Goal: Information Seeking & Learning: Learn about a topic

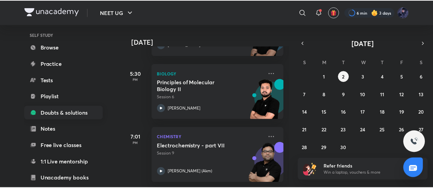
scroll to position [51, 0]
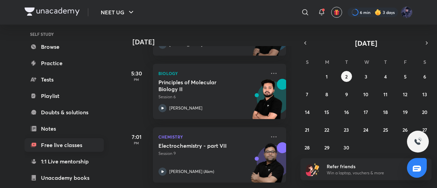
click at [79, 146] on link "Free live classes" at bounding box center [64, 145] width 79 height 14
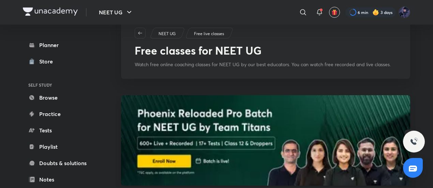
scroll to position [22, 0]
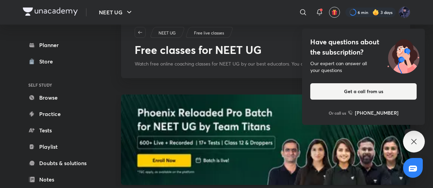
click at [411, 145] on icon at bounding box center [414, 141] width 8 height 8
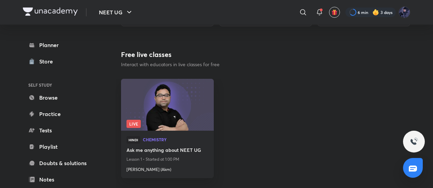
scroll to position [339, 0]
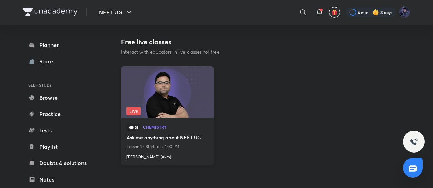
click at [161, 90] on img at bounding box center [167, 91] width 94 height 53
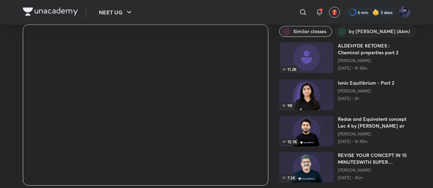
scroll to position [25, 0]
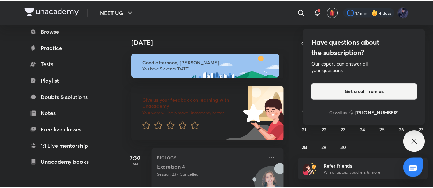
scroll to position [119, 0]
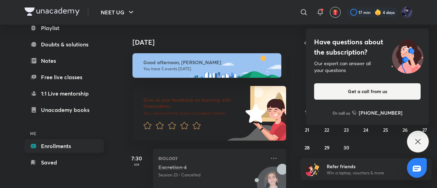
click at [73, 149] on link "Enrollments" at bounding box center [64, 146] width 79 height 14
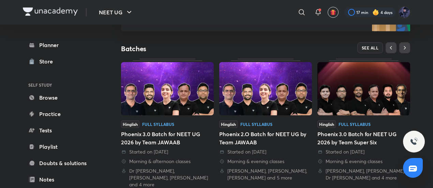
scroll to position [122, 0]
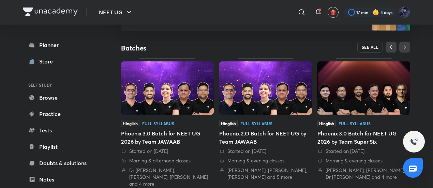
click at [369, 43] on button "SEE ALL" at bounding box center [371, 47] width 26 height 11
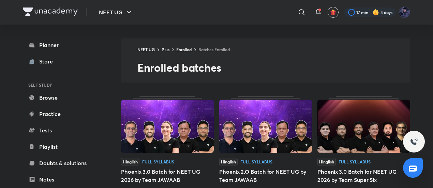
scroll to position [127, 0]
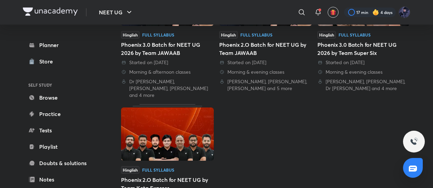
click at [190, 152] on img at bounding box center [167, 133] width 93 height 53
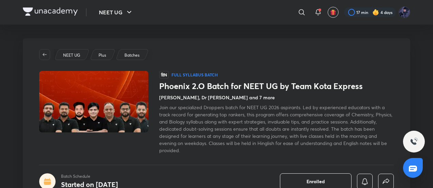
scroll to position [0, 0]
click at [250, 97] on h4 "Pranav Pundarik, Dr Amit Gupta and 7 more" at bounding box center [217, 96] width 116 height 7
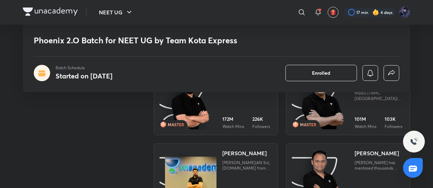
scroll to position [604, 0]
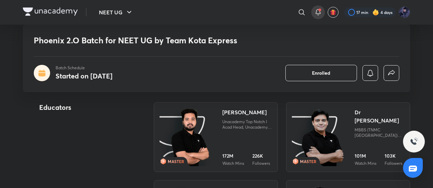
drag, startPoint x: 374, startPoint y: 111, endPoint x: 315, endPoint y: 18, distance: 109.9
click at [315, 18] on div "​ 17 min 4 days" at bounding box center [296, 12] width 227 height 16
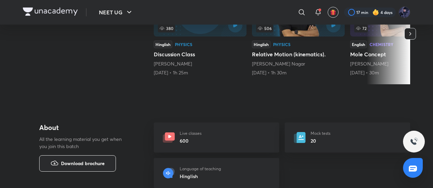
scroll to position [0, 0]
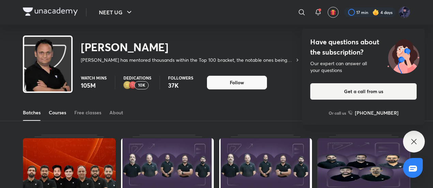
click at [60, 105] on link "Courses" at bounding box center [57, 112] width 17 height 16
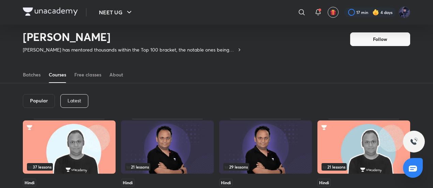
scroll to position [17, 0]
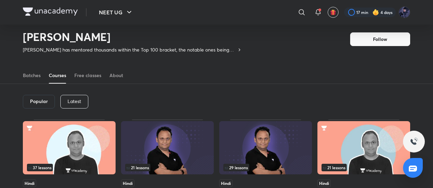
click at [76, 99] on p "Latest" at bounding box center [75, 101] width 14 height 5
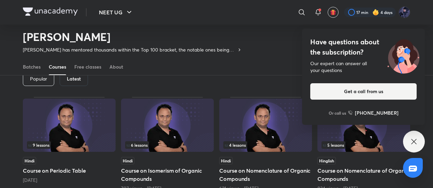
scroll to position [38, 0]
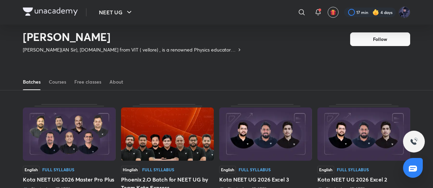
scroll to position [11, 0]
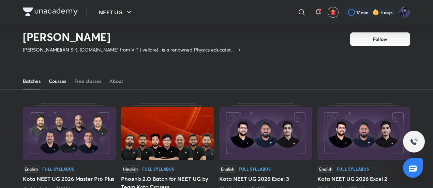
click at [65, 80] on div "Courses" at bounding box center [57, 81] width 17 height 7
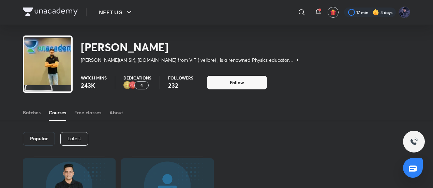
click at [81, 134] on div "Latest" at bounding box center [74, 139] width 28 height 14
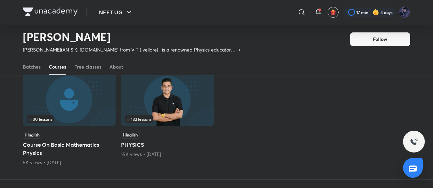
scroll to position [65, 0]
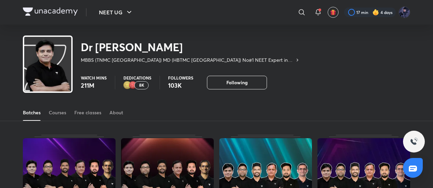
click at [63, 12] on img at bounding box center [50, 12] width 55 height 8
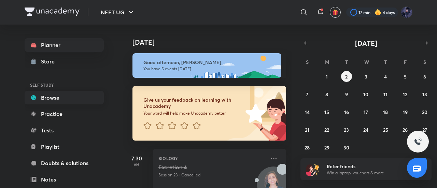
click at [87, 97] on link "Browse" at bounding box center [64, 98] width 79 height 14
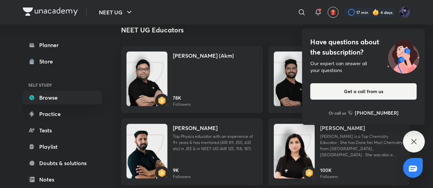
scroll to position [833, 0]
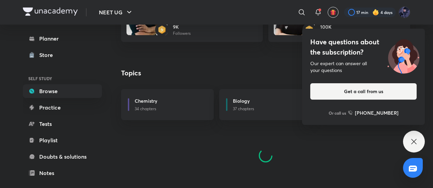
click at [415, 140] on icon at bounding box center [413, 141] width 5 height 5
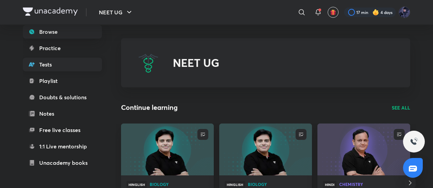
scroll to position [68, 0]
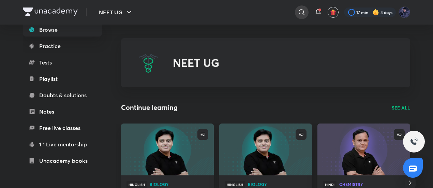
click at [295, 12] on div at bounding box center [302, 12] width 14 height 14
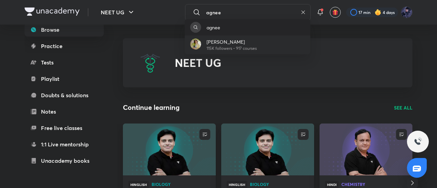
type input "agnee"
click at [202, 21] on div "agnee" at bounding box center [248, 27] width 126 height 16
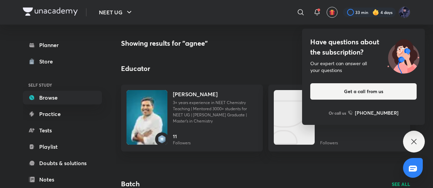
click at [413, 145] on icon at bounding box center [414, 141] width 8 height 8
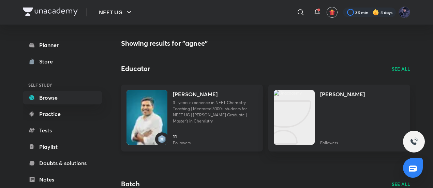
click at [233, 126] on div "Anees Rahman P 3+ years experience in NEET Chemistry Teaching | Mentored 3000+ …" at bounding box center [215, 110] width 85 height 40
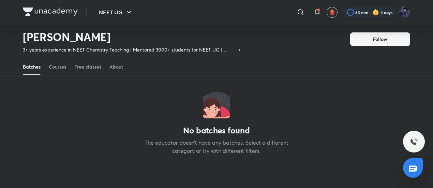
scroll to position [57, 0]
click at [61, 62] on link "Courses" at bounding box center [57, 67] width 17 height 16
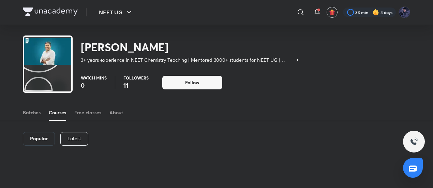
click at [300, 59] on icon at bounding box center [297, 59] width 5 height 5
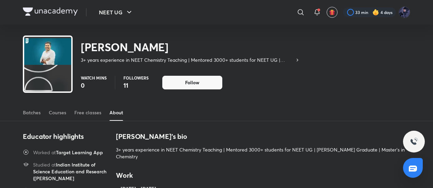
click at [286, 63] on p "3+ years experience in NEET Chemistry Teaching | Mentored 3000+ students for NE…" at bounding box center [188, 60] width 214 height 7
click at [58, 9] on img at bounding box center [50, 12] width 55 height 8
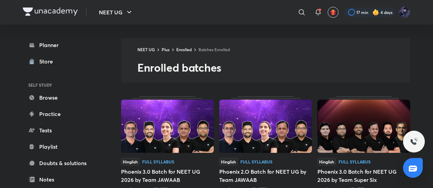
scroll to position [0, 0]
click at [63, 6] on div "NEET UG ​ 17 min 4 days" at bounding box center [217, 12] width 388 height 25
click at [63, 9] on img at bounding box center [50, 12] width 55 height 8
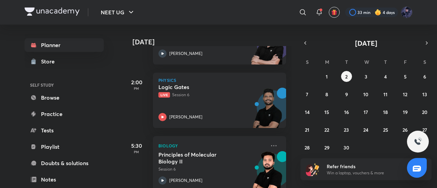
scroll to position [204, 0]
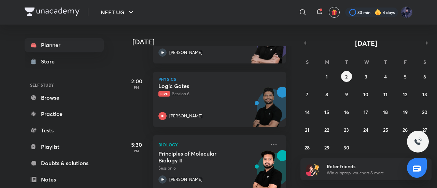
drag, startPoint x: 199, startPoint y: 88, endPoint x: 126, endPoint y: 112, distance: 77.6
click at [126, 112] on div "2:00 PM" at bounding box center [136, 99] width 27 height 55
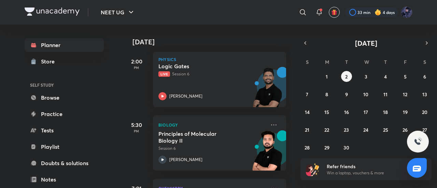
scroll to position [223, 0]
drag, startPoint x: 183, startPoint y: 94, endPoint x: 173, endPoint y: 96, distance: 10.0
click at [173, 96] on p "[PERSON_NAME]" at bounding box center [185, 97] width 33 height 6
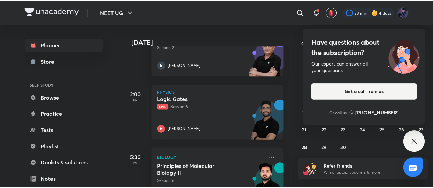
scroll to position [191, 0]
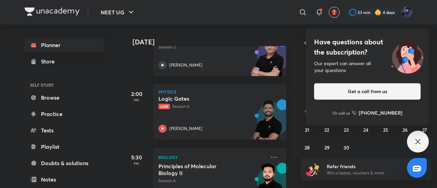
drag, startPoint x: 199, startPoint y: 108, endPoint x: 112, endPoint y: 101, distance: 87.3
click at [112, 101] on div "Planner Store SELF STUDY Browse Practice Tests Playlist Doubts & solutions Note…" at bounding box center [71, 104] width 93 height 158
drag, startPoint x: 178, startPoint y: 129, endPoint x: 114, endPoint y: 116, distance: 65.0
click at [114, 116] on div "Planner Store SELF STUDY Browse Practice Tests Playlist Doubts & solutions Note…" at bounding box center [71, 104] width 93 height 158
click at [407, 10] on img at bounding box center [406, 12] width 12 height 12
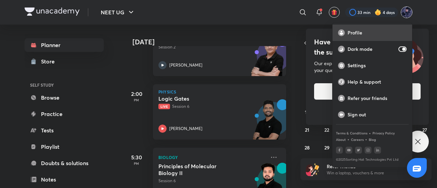
click at [379, 33] on p "Profile" at bounding box center [376, 33] width 59 height 6
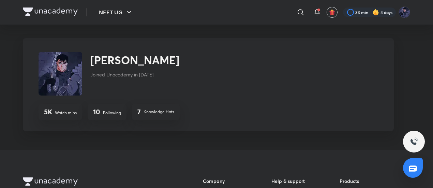
click at [67, 83] on img at bounding box center [61, 74] width 44 height 44
click at [404, 16] on img at bounding box center [405, 12] width 12 height 12
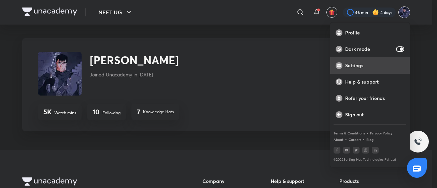
click at [363, 65] on p "Settings" at bounding box center [374, 65] width 59 height 6
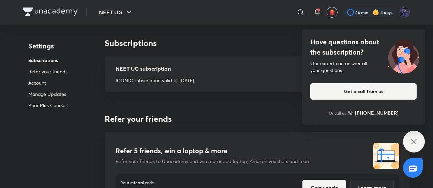
click at [417, 142] on icon at bounding box center [414, 141] width 8 height 8
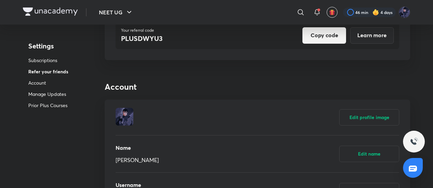
scroll to position [153, 0]
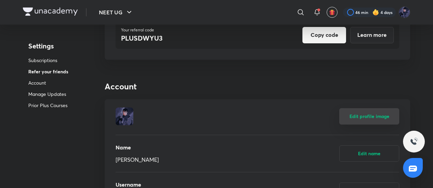
click at [367, 121] on button "Edit profile image" at bounding box center [369, 116] width 60 height 16
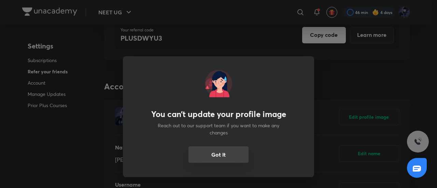
click at [232, 151] on button "Got it" at bounding box center [218, 154] width 60 height 16
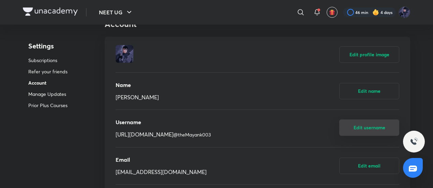
scroll to position [213, 0]
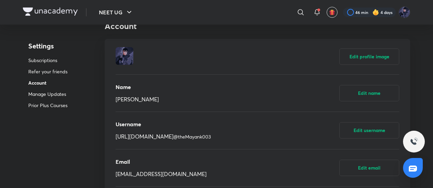
click at [415, 176] on div at bounding box center [413, 168] width 20 height 20
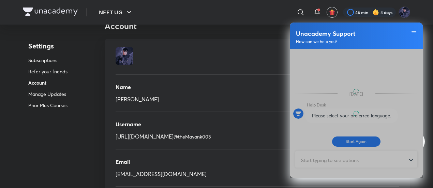
scroll to position [52, 0]
click at [351, 114] on div at bounding box center [356, 113] width 133 height 129
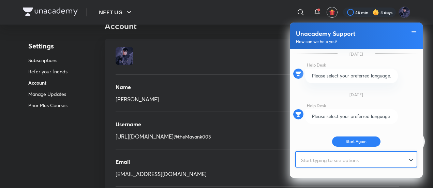
click at [378, 152] on input "text" at bounding box center [353, 160] width 115 height 17
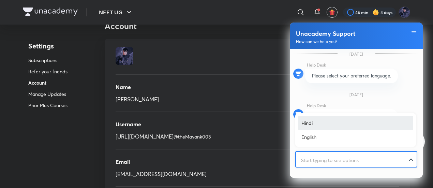
click at [410, 161] on div at bounding box center [356, 160] width 121 height 17
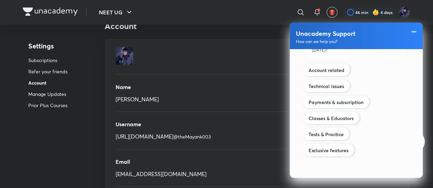
scroll to position [181, 0]
click at [338, 71] on label "Account related" at bounding box center [327, 70] width 36 height 6
click at [309, 66] on input "Account related" at bounding box center [308, 66] width 0 height 0
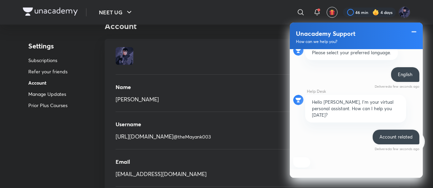
scroll to position [222, 0]
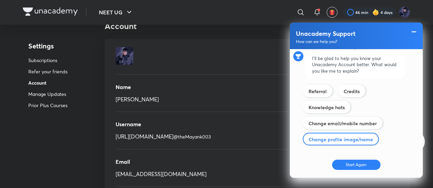
click at [329, 137] on label "Change profile image/name" at bounding box center [341, 139] width 64 height 6
click at [0, 0] on input "Tests & Practice" at bounding box center [0, 0] width 0 height 0
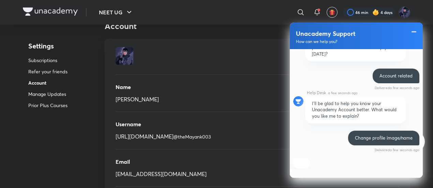
scroll to position [238, 0]
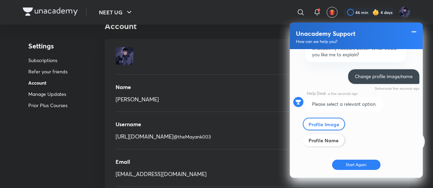
click at [331, 124] on div "Profile Image" at bounding box center [324, 124] width 42 height 13
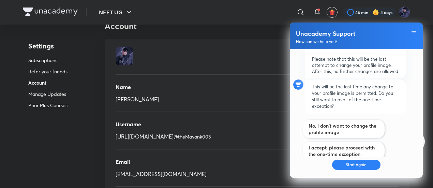
scroll to position [401, 0]
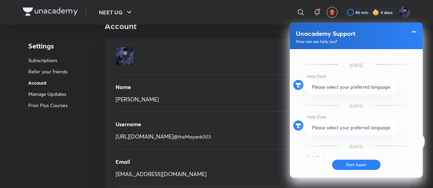
scroll to position [401, 0]
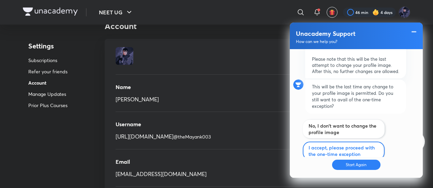
click at [344, 144] on label "I accept, please proceed with the one-time exception" at bounding box center [344, 150] width 70 height 13
click at [0, 0] on input "Technical issues" at bounding box center [0, 0] width 0 height 0
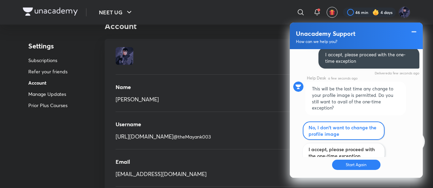
scroll to position [474, 0]
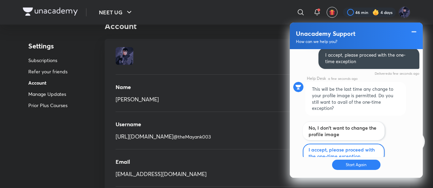
click at [355, 146] on label "I accept, please proceed with the one-time exception" at bounding box center [344, 152] width 70 height 13
click at [0, 0] on input "Technical issues" at bounding box center [0, 0] width 0 height 0
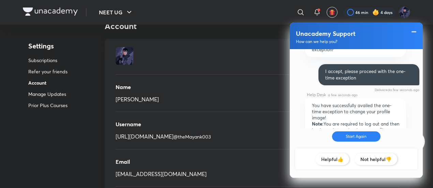
scroll to position [534, 0]
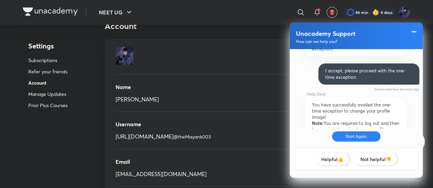
drag, startPoint x: 410, startPoint y: 32, endPoint x: 414, endPoint y: 32, distance: 4.4
click at [414, 32] on div at bounding box center [411, 31] width 14 height 7
click at [414, 32] on span at bounding box center [414, 32] width 7 height 8
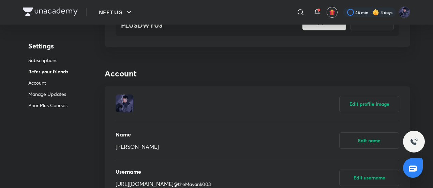
scroll to position [165, 0]
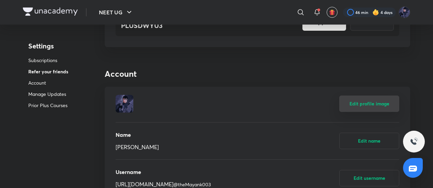
click at [376, 101] on button "Edit profile image" at bounding box center [369, 104] width 60 height 16
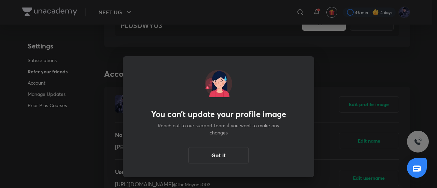
click at [229, 146] on div "You can’t update your profile image Reach out to our support team if you want t…" at bounding box center [218, 116] width 191 height 121
click at [229, 155] on button "Got it" at bounding box center [218, 154] width 60 height 16
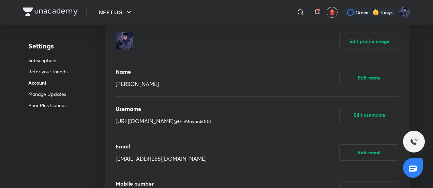
scroll to position [228, 0]
click at [363, 116] on button "Edit username" at bounding box center [369, 114] width 60 height 16
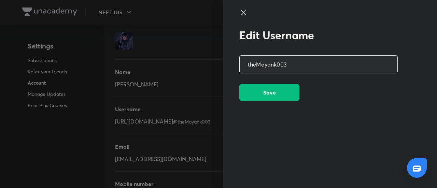
click at [277, 66] on input "username" at bounding box center [318, 64] width 158 height 17
type input "theMYK003"
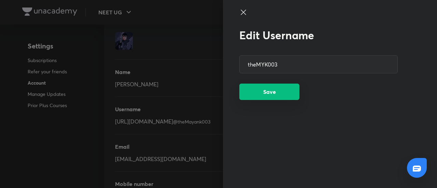
click at [273, 85] on button "Save" at bounding box center [269, 92] width 60 height 16
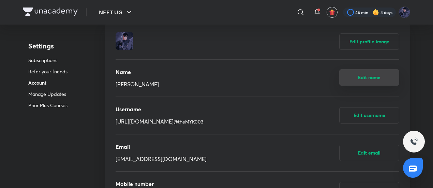
click at [353, 75] on button "Edit name" at bounding box center [369, 77] width 60 height 16
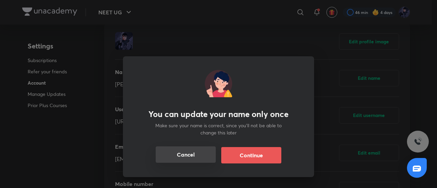
click at [179, 159] on button "Cancel" at bounding box center [186, 154] width 60 height 16
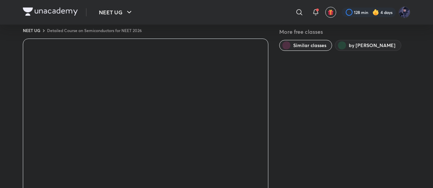
scroll to position [9, 0]
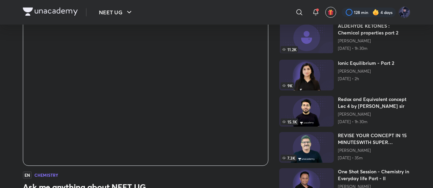
scroll to position [52, 0]
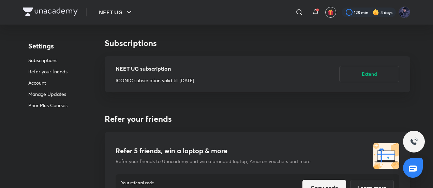
click at [67, 8] on img at bounding box center [50, 12] width 55 height 8
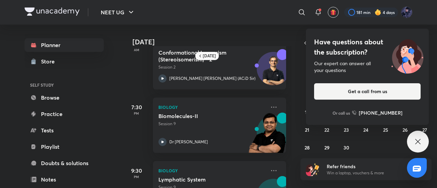
scroll to position [82, 0]
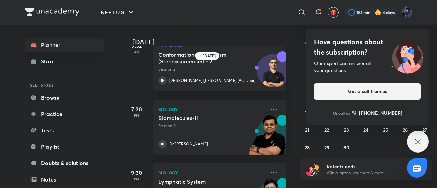
click at [121, 122] on div "Planner Store SELF STUDY Browse Practice Tests Playlist Doubts & solutions Note…" at bounding box center [219, 106] width 388 height 163
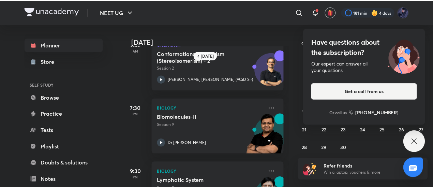
scroll to position [84, 0]
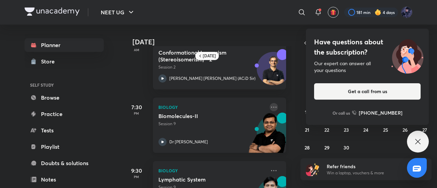
click at [269, 105] on icon at bounding box center [273, 107] width 8 height 8
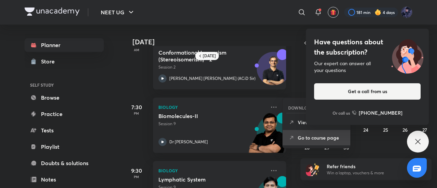
click at [297, 135] on p "Go to course page" at bounding box center [320, 137] width 47 height 7
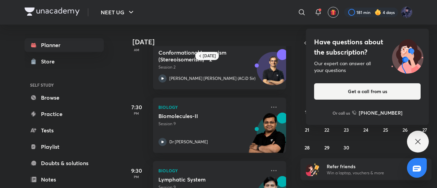
click at [415, 141] on icon at bounding box center [417, 141] width 8 height 8
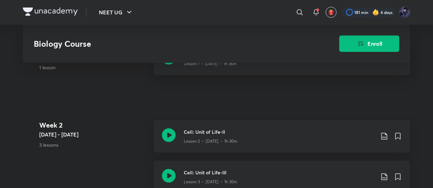
scroll to position [306, 0]
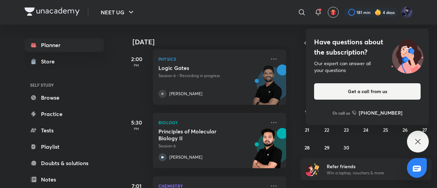
scroll to position [229, 0]
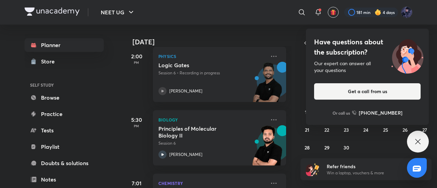
click at [425, 138] on div "Have questions about the subscription? Our expert can answer all your questions…" at bounding box center [418, 142] width 22 height 22
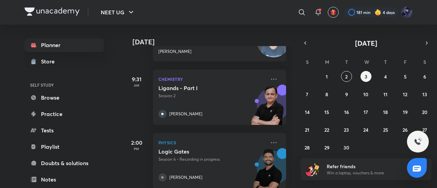
scroll to position [99, 0]
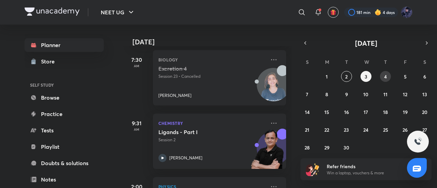
click at [382, 77] on button "4" at bounding box center [385, 76] width 11 height 11
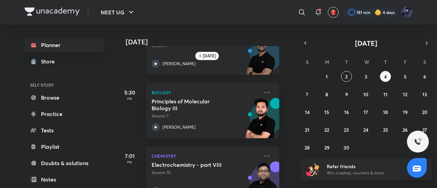
scroll to position [224, 7]
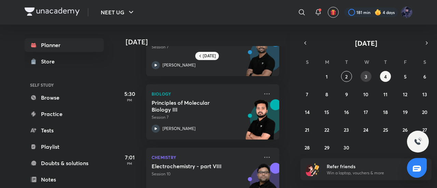
click at [367, 77] on abbr "3" at bounding box center [365, 76] width 3 height 6
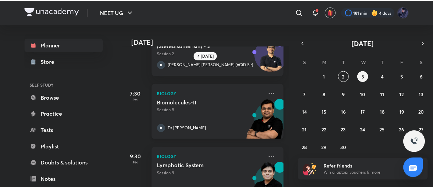
scroll to position [98, 0]
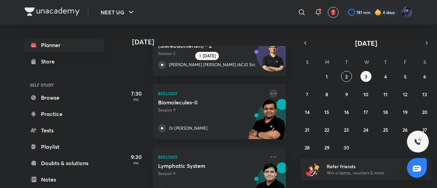
click at [271, 93] on icon at bounding box center [273, 93] width 8 height 8
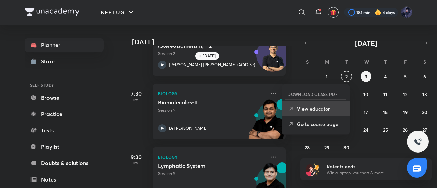
click at [308, 107] on p "View educator" at bounding box center [320, 108] width 47 height 7
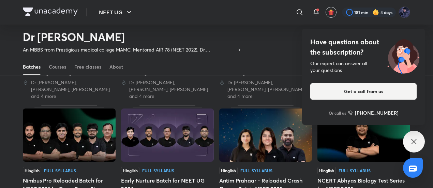
scroll to position [279, 0]
click at [411, 135] on div "Have questions about the subscription? Our expert can answer all your questions…" at bounding box center [414, 142] width 22 height 22
